Goal: Communication & Community: Answer question/provide support

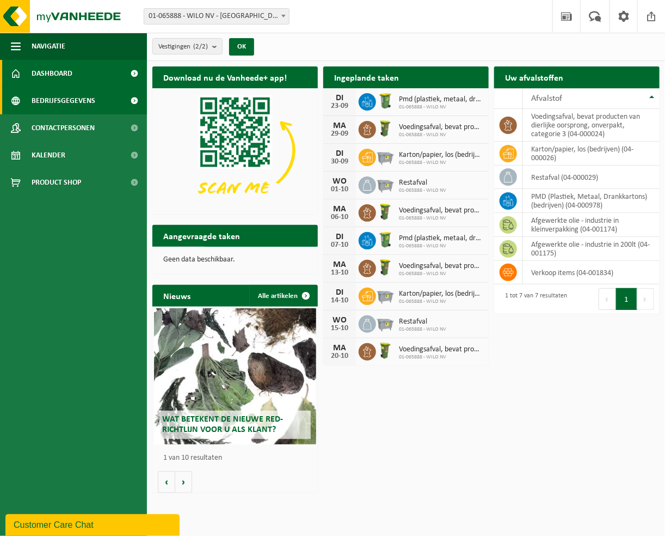
click at [48, 100] on span "Bedrijfsgegevens" at bounding box center [64, 100] width 64 height 27
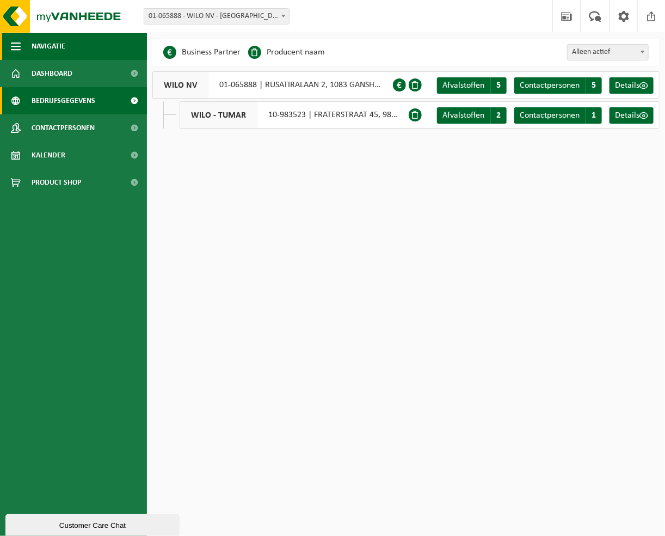
click at [20, 46] on span "button" at bounding box center [16, 46] width 10 height 27
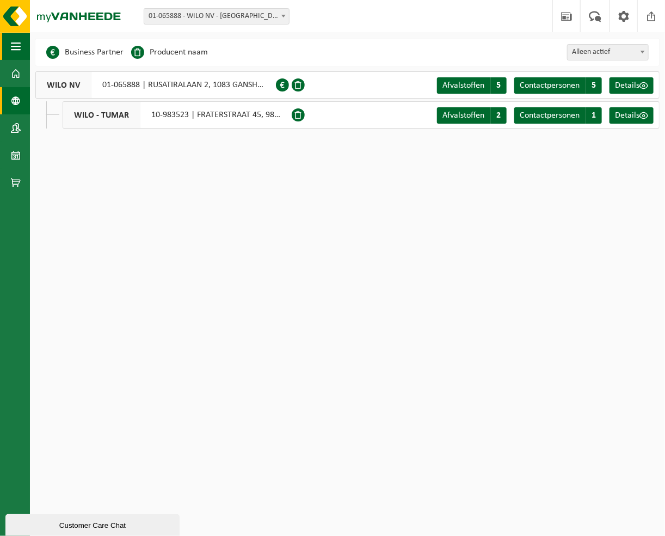
click at [17, 46] on span "button" at bounding box center [16, 46] width 10 height 27
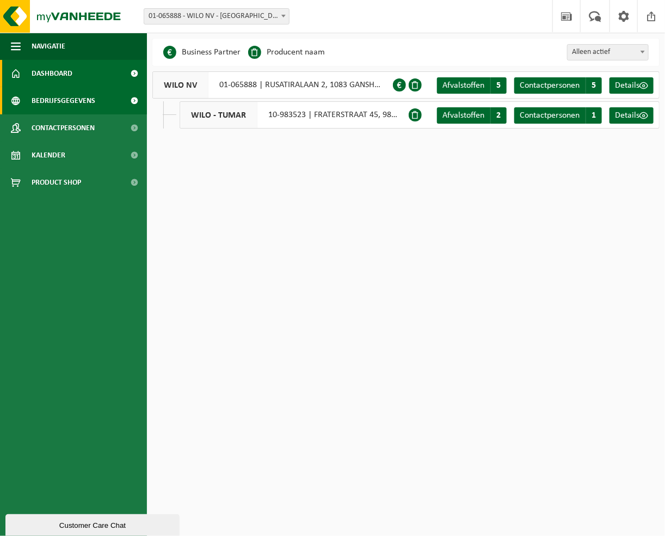
click at [53, 75] on span "Dashboard" at bounding box center [52, 73] width 41 height 27
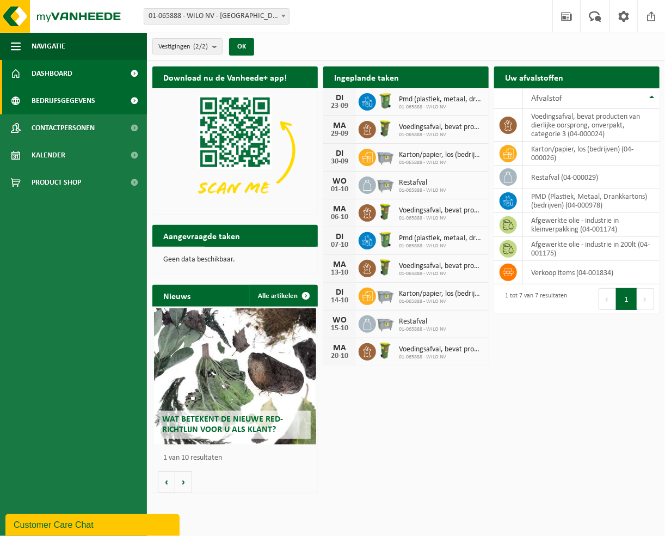
click at [56, 95] on span "Bedrijfsgegevens" at bounding box center [64, 100] width 64 height 27
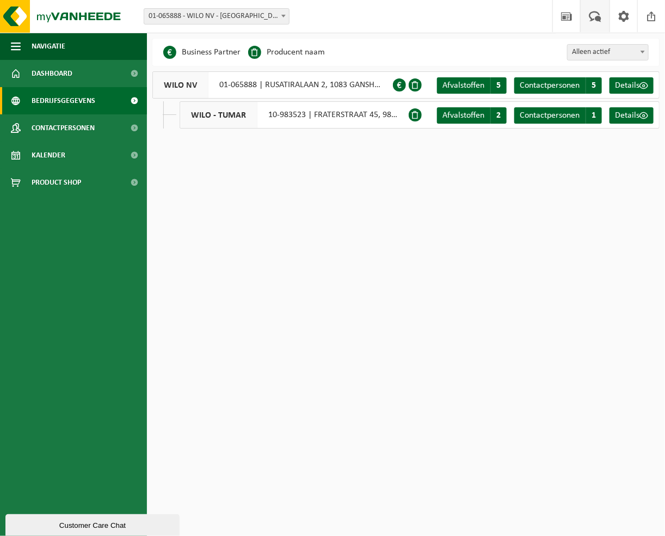
click at [597, 16] on span at bounding box center [595, 16] width 18 height 32
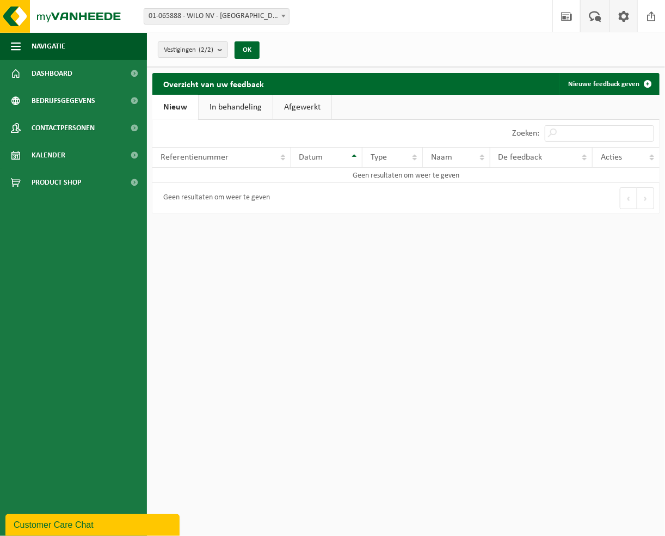
click at [620, 13] on span at bounding box center [624, 16] width 16 height 32
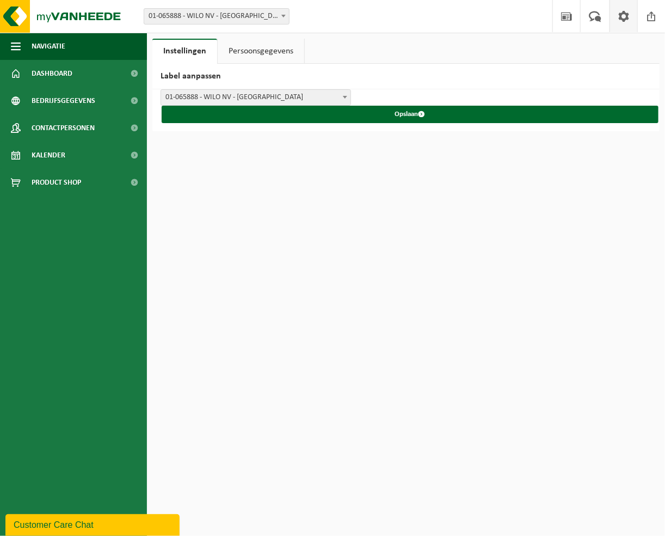
click at [78, 523] on div "Customer Care Chat" at bounding box center [93, 524] width 158 height 13
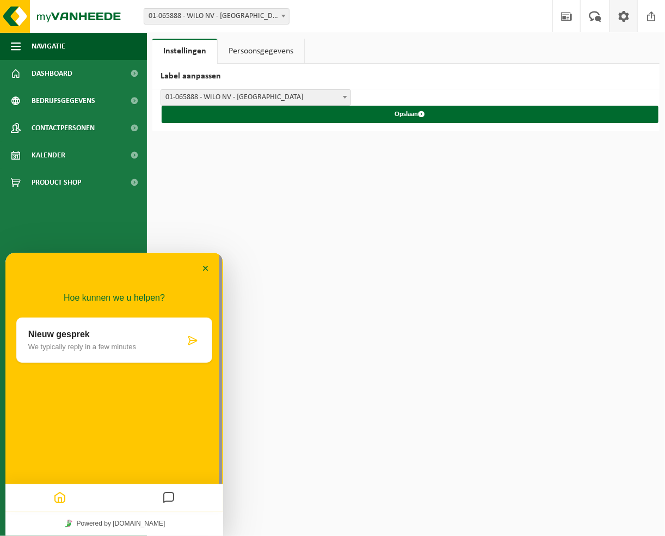
click at [57, 334] on p "Nieuw gesprek" at bounding box center [106, 334] width 157 height 10
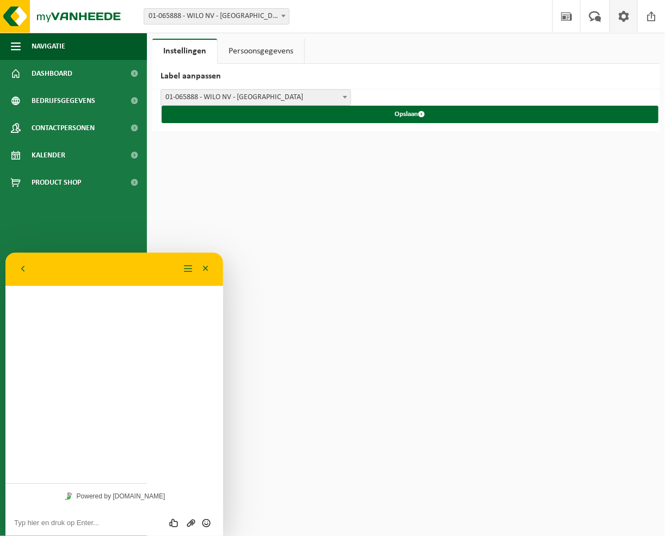
drag, startPoint x: 14, startPoint y: 520, endPoint x: 87, endPoint y: 473, distance: 86.5
click at [16, 518] on textarea at bounding box center [114, 522] width 200 height 9
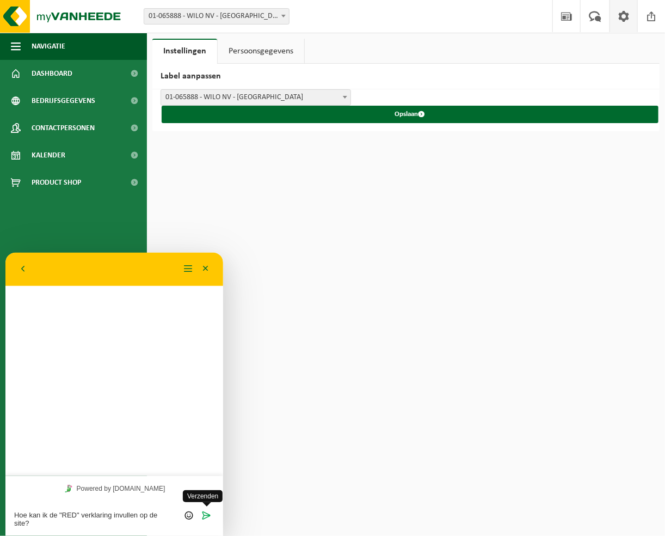
type textarea "Hoe kan ik de "RED" verklaring invullen op de site?"
click at [204, 514] on icon "Verzenden" at bounding box center [207, 514] width 10 height 10
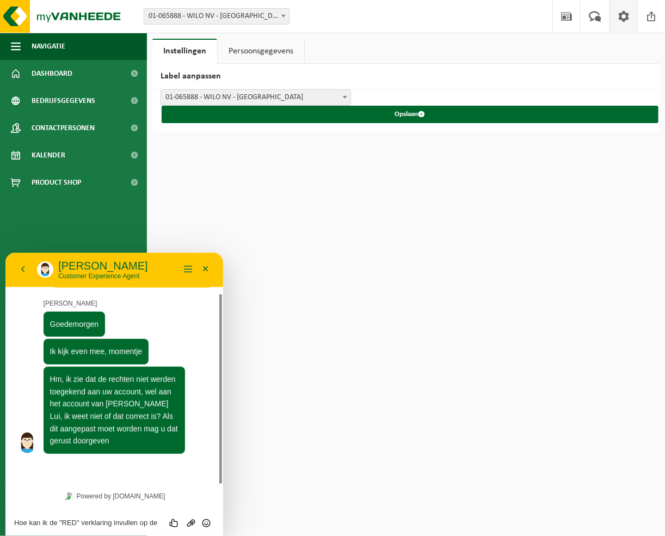
scroll to position [24, 0]
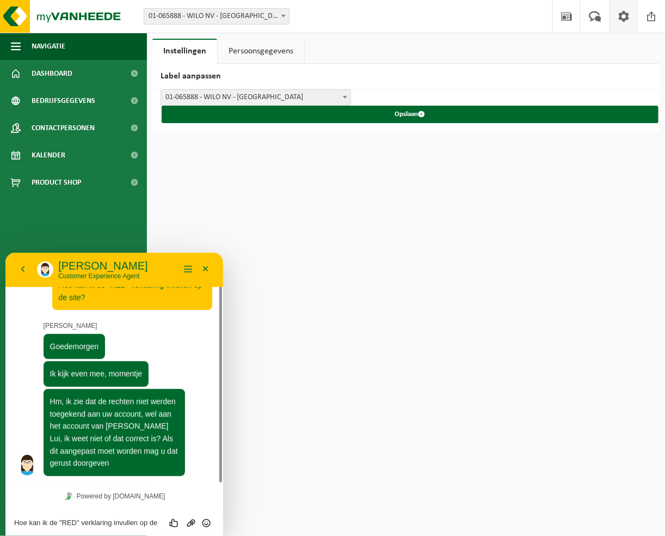
click at [17, 523] on textarea "Hoe kan ik de "RED" verklaring invullen op de site?" at bounding box center [114, 522] width 200 height 9
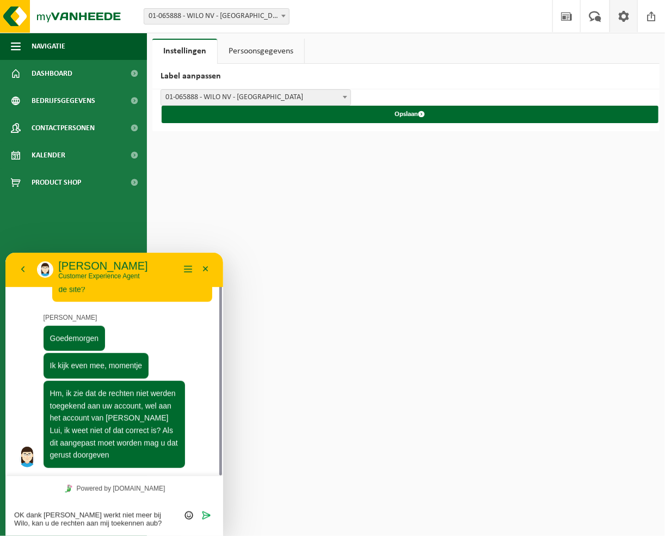
type textarea "OK dank [PERSON_NAME] werkt niet meer bij Wilo, kan u de rechten aan mij toeken…"
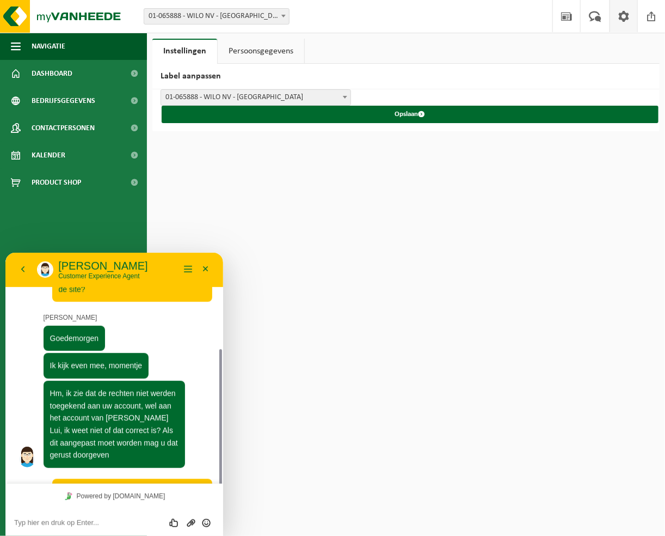
scroll to position [73, 0]
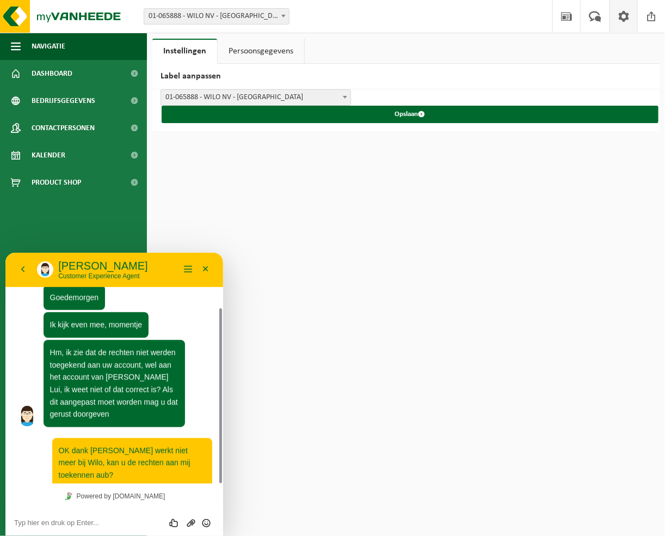
click at [15, 522] on textarea at bounding box center [114, 522] width 200 height 9
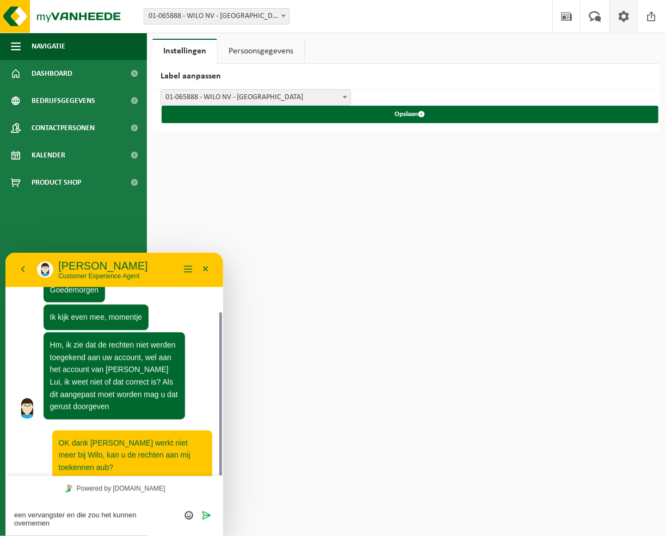
scroll to position [0, 0]
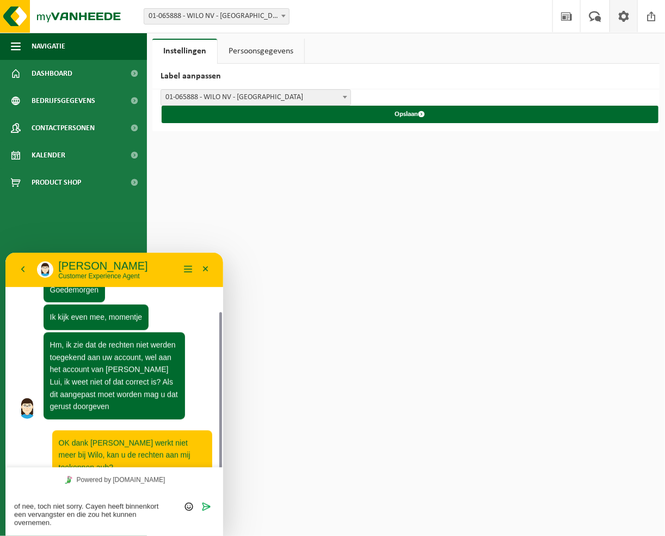
type textarea "of nee, toch niet sorry. Cayen heeft binnenkort een vervangster en die zou het …"
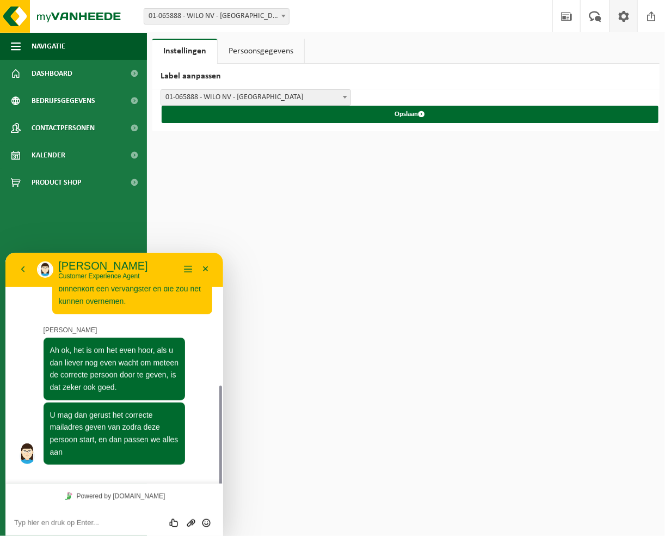
scroll to position [276, 0]
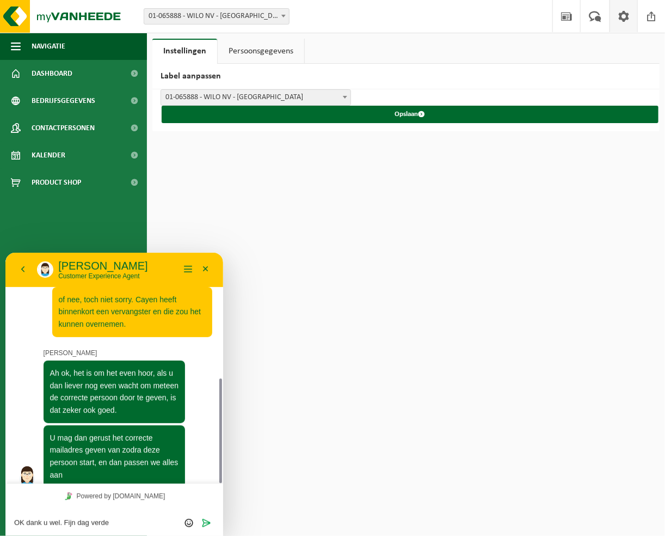
type textarea "OK dank u wel. Fijn dag verder"
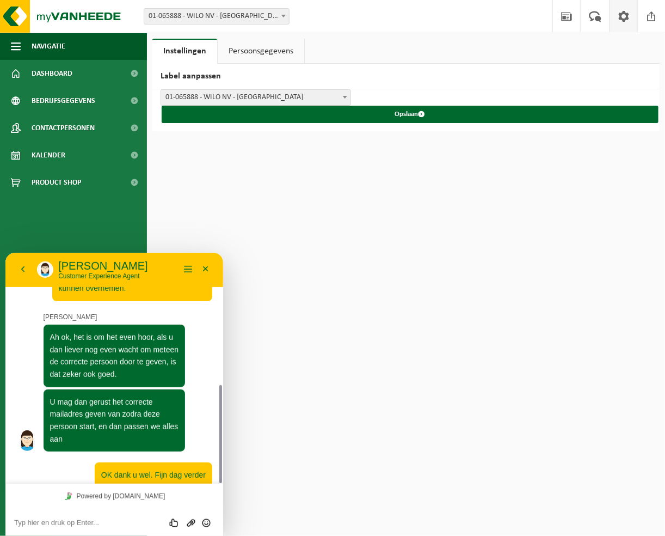
click at [207, 267] on button "Minimaliseer" at bounding box center [205, 269] width 17 height 16
